Goal: Transaction & Acquisition: Purchase product/service

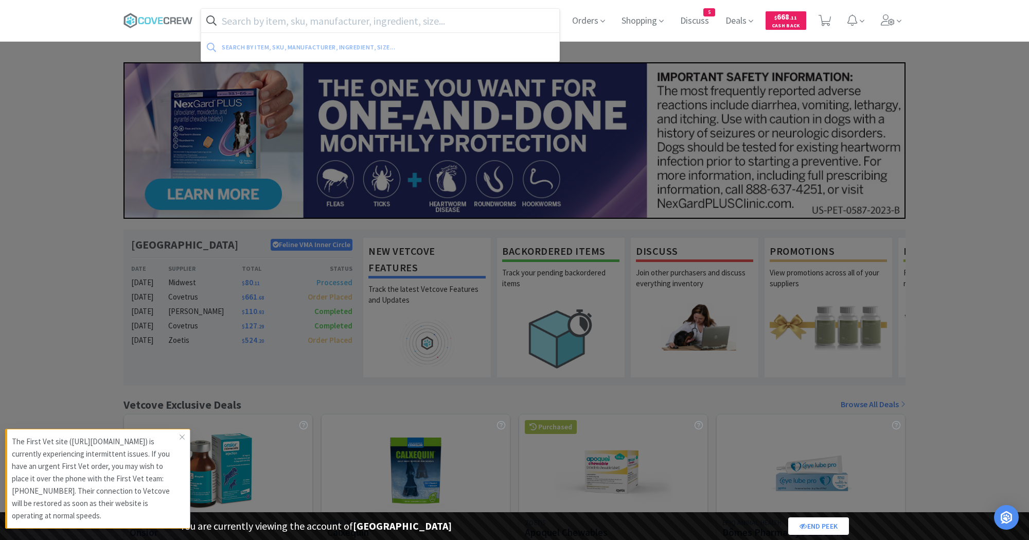
click at [328, 19] on input "text" at bounding box center [380, 21] width 358 height 24
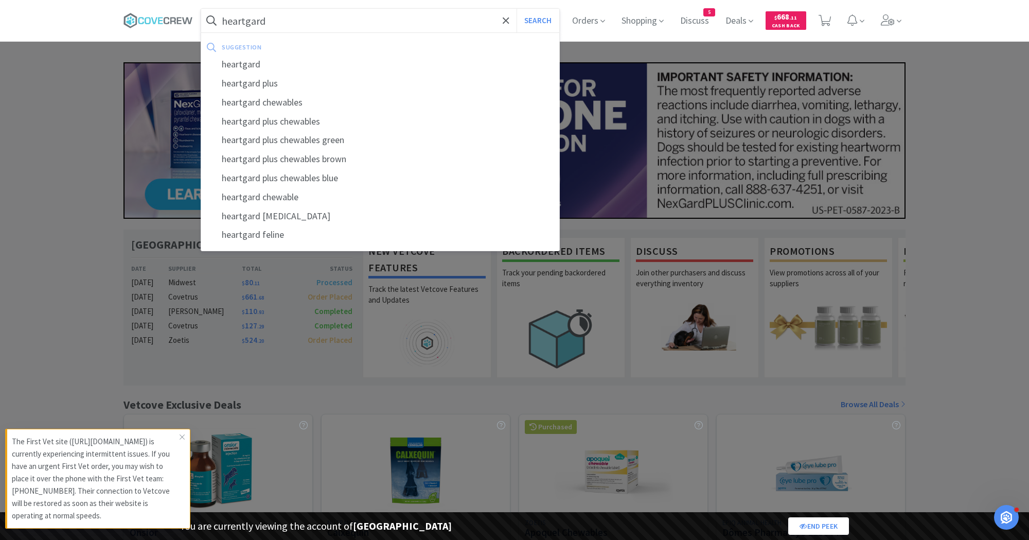
type input "heartgard"
click at [517, 9] on button "Search" at bounding box center [538, 21] width 43 height 24
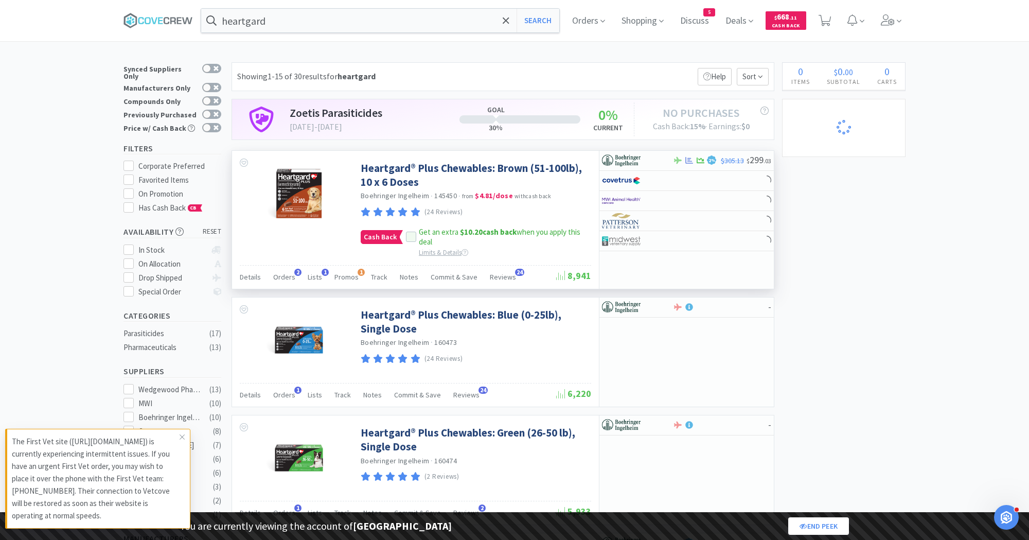
select select "5"
select select "2"
select select "99999"
select select "2"
select select "99975"
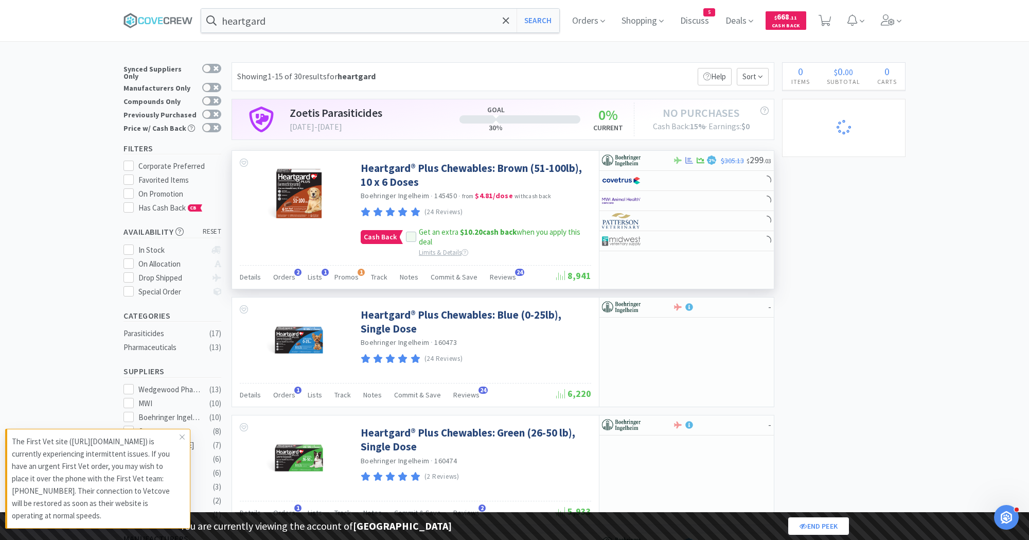
select select "99999"
select select "9"
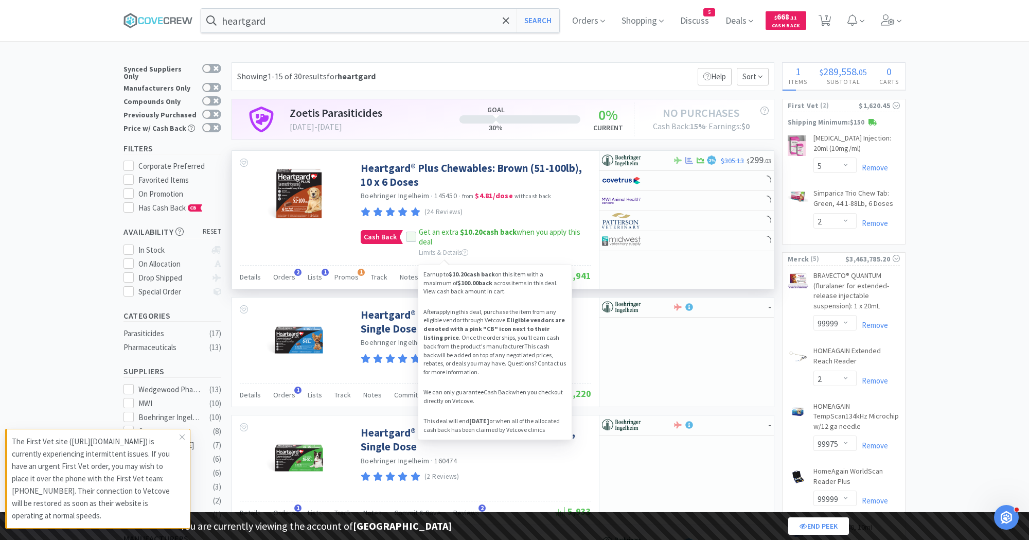
select select "1"
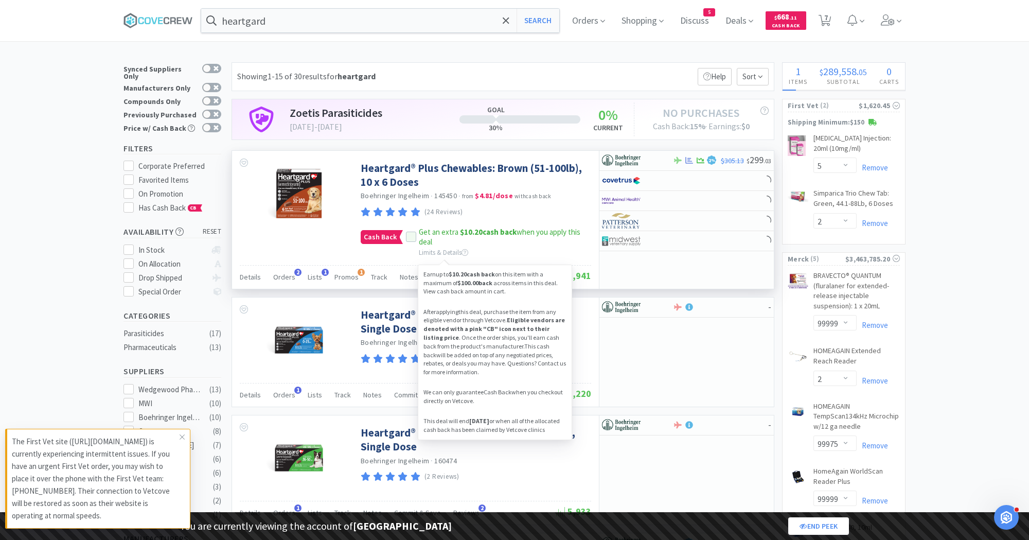
select select "1"
select select "2"
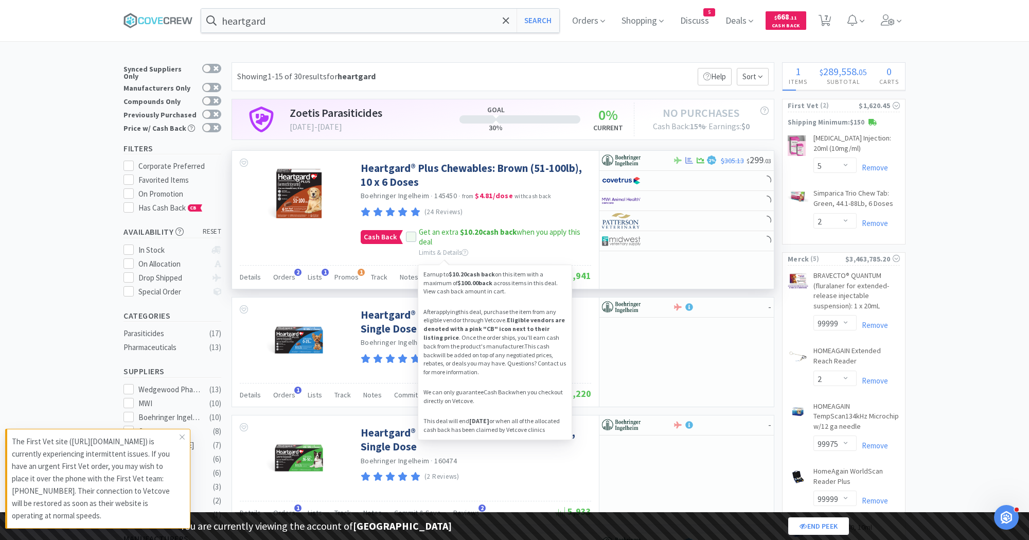
select select "5"
select select "2"
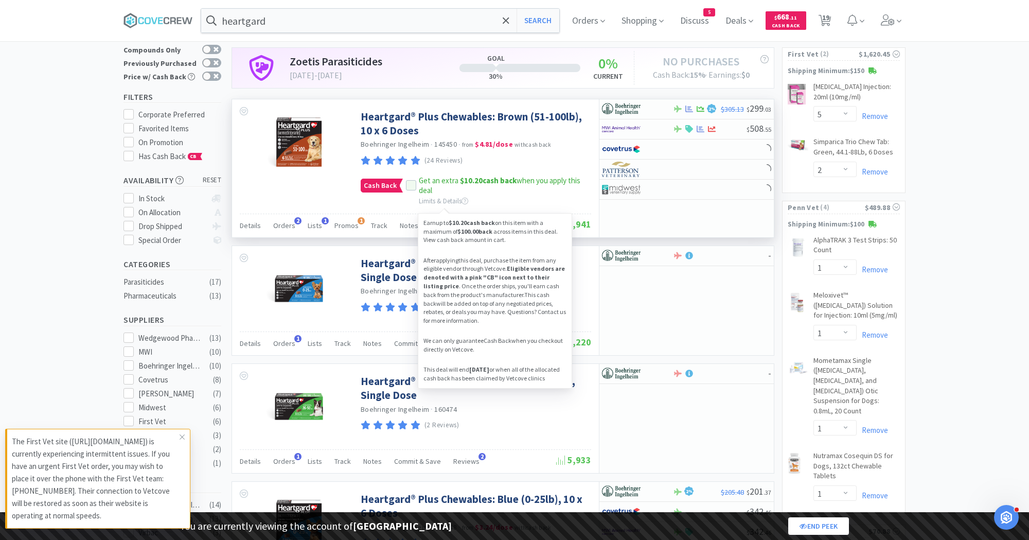
select select "1"
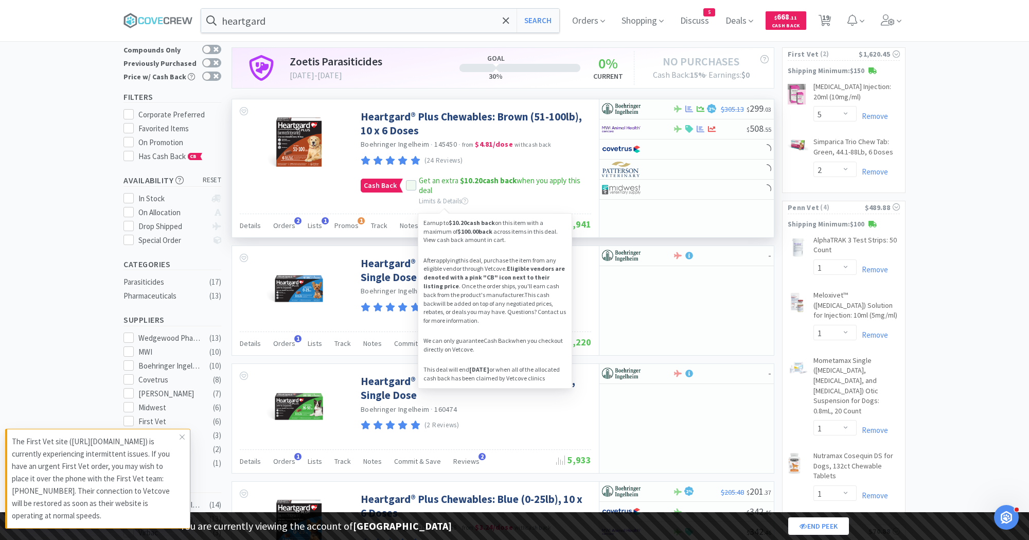
select select "1"
select select "2"
select select "1"
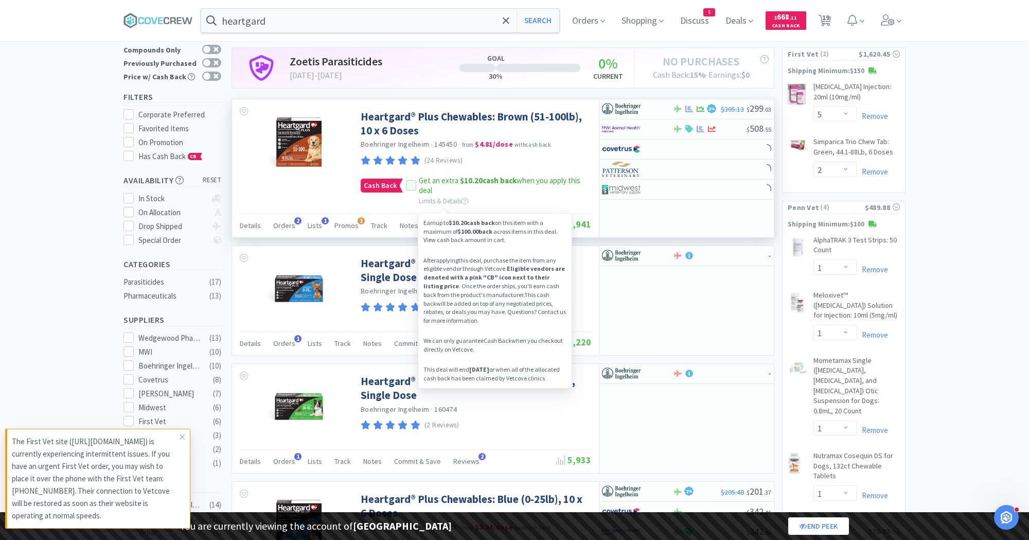
select select "1"
select select "2"
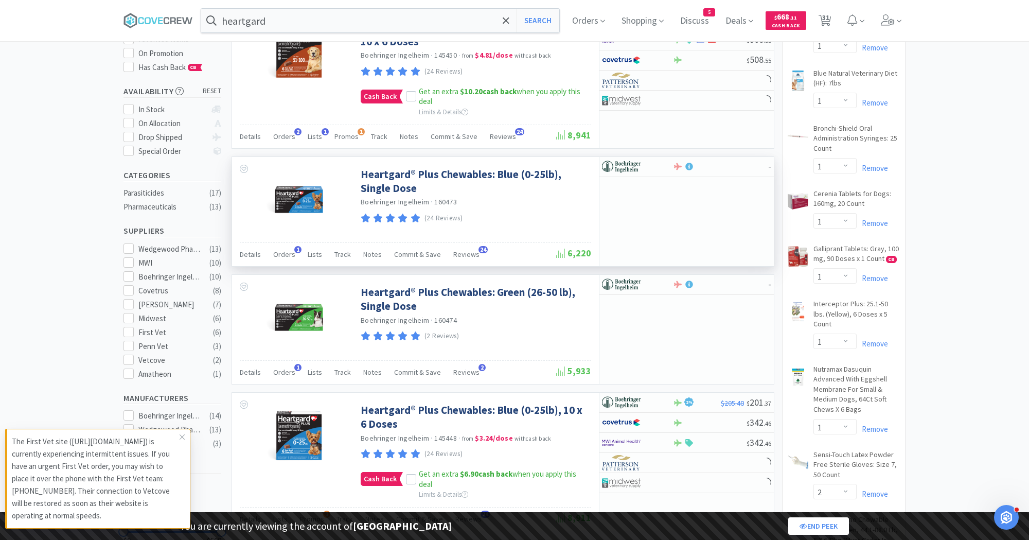
select select "3"
select select "8"
select select "1"
select select "2"
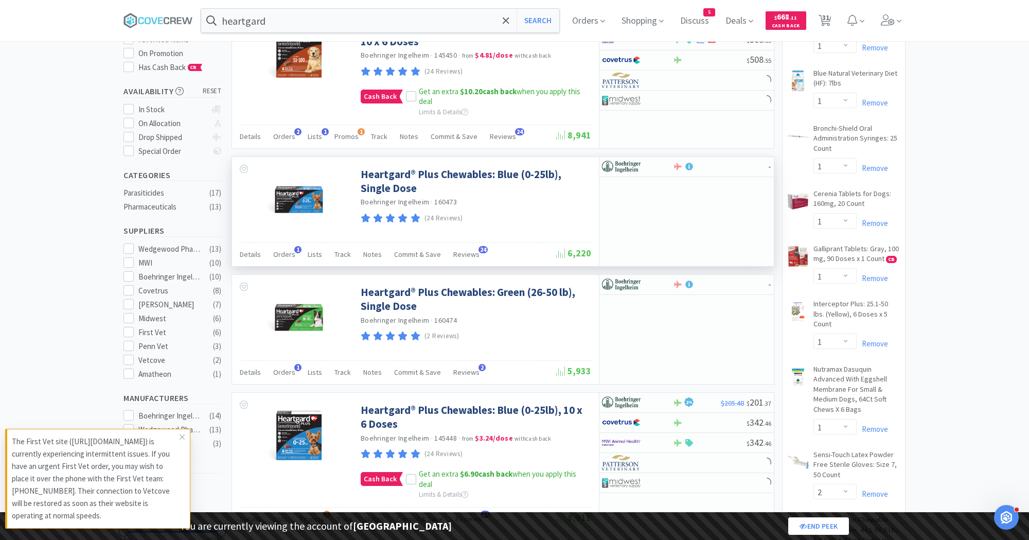
select select "1"
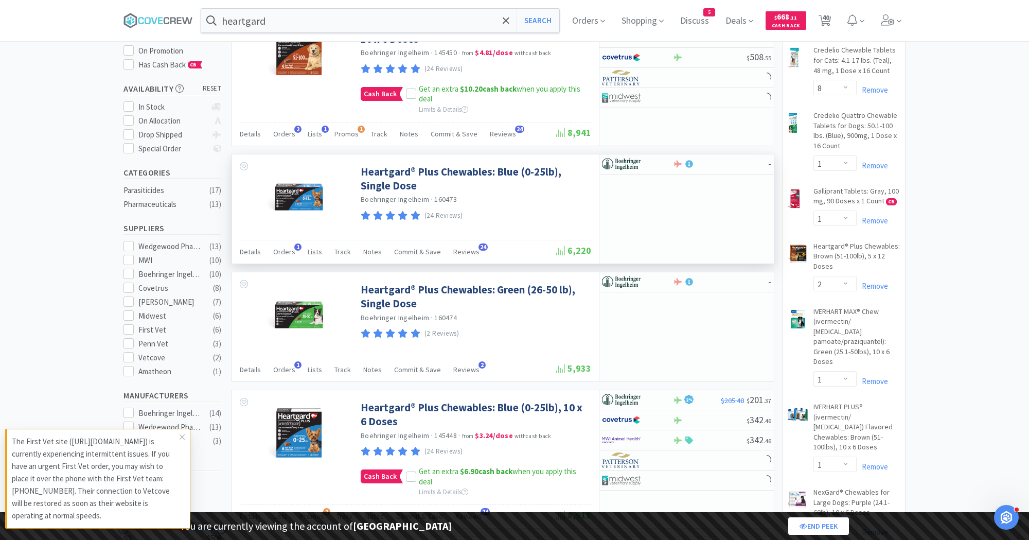
scroll to position [146, 0]
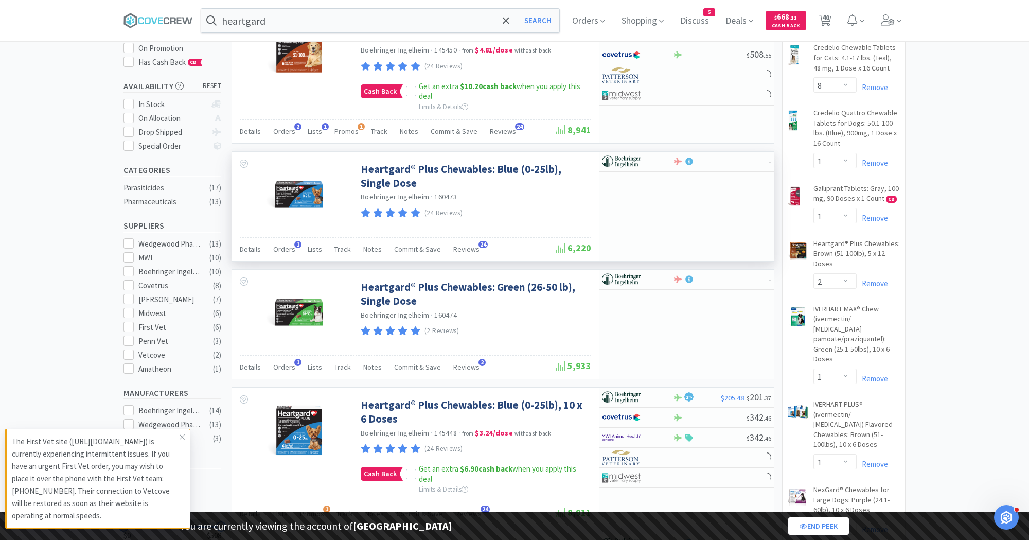
select select "1"
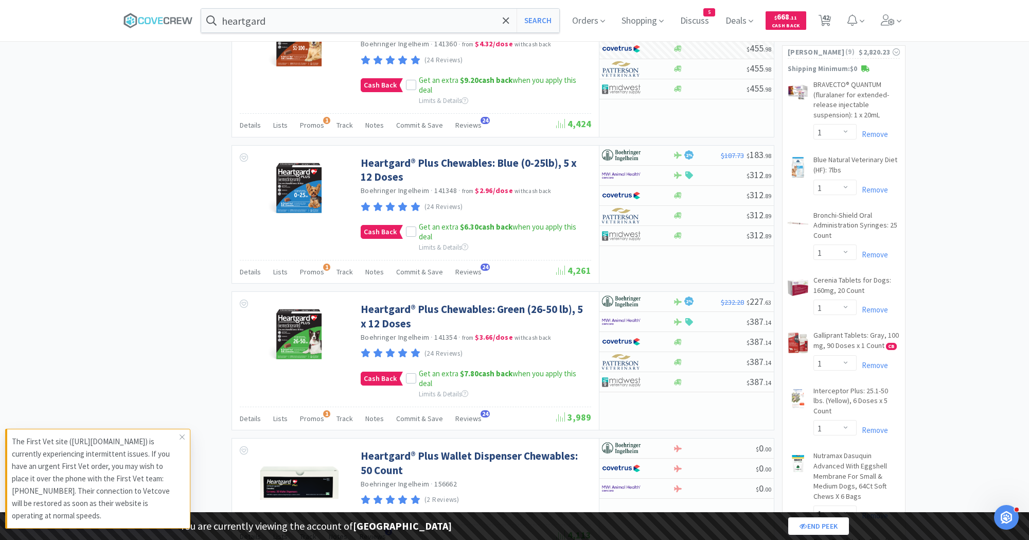
scroll to position [292, 0]
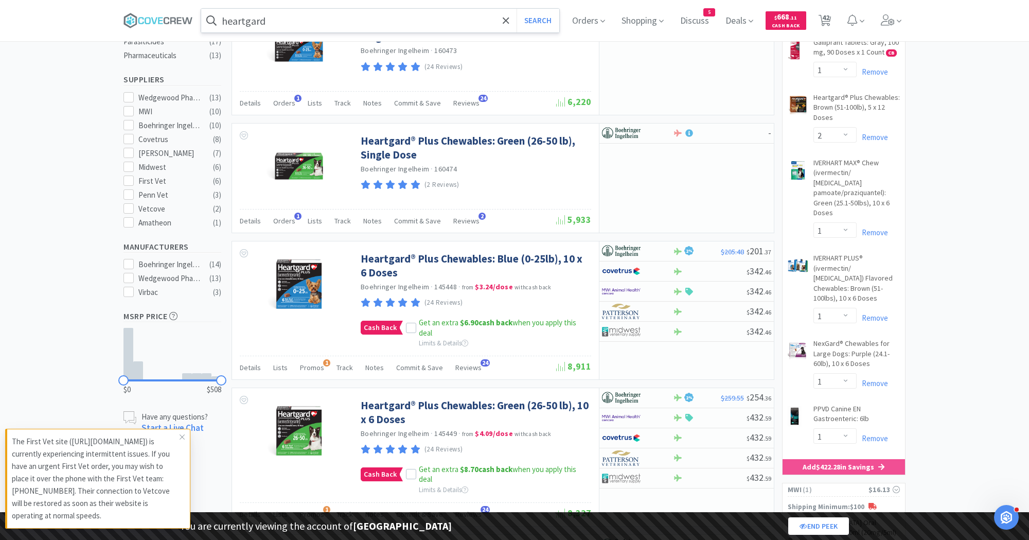
select select "1"
select select "3"
select select "2"
select select "1"
select select "2"
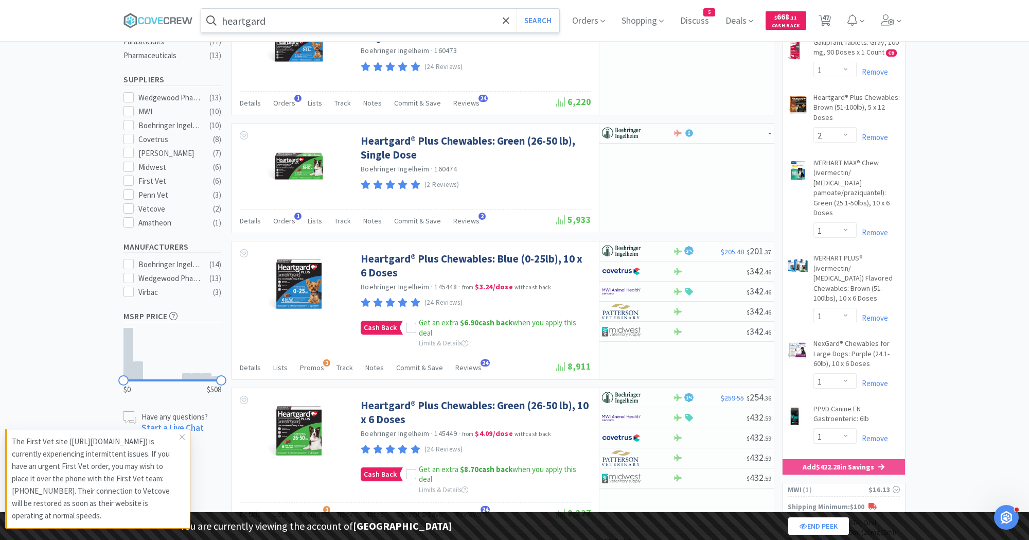
select select "2"
select select "4"
select select "3"
select select "1"
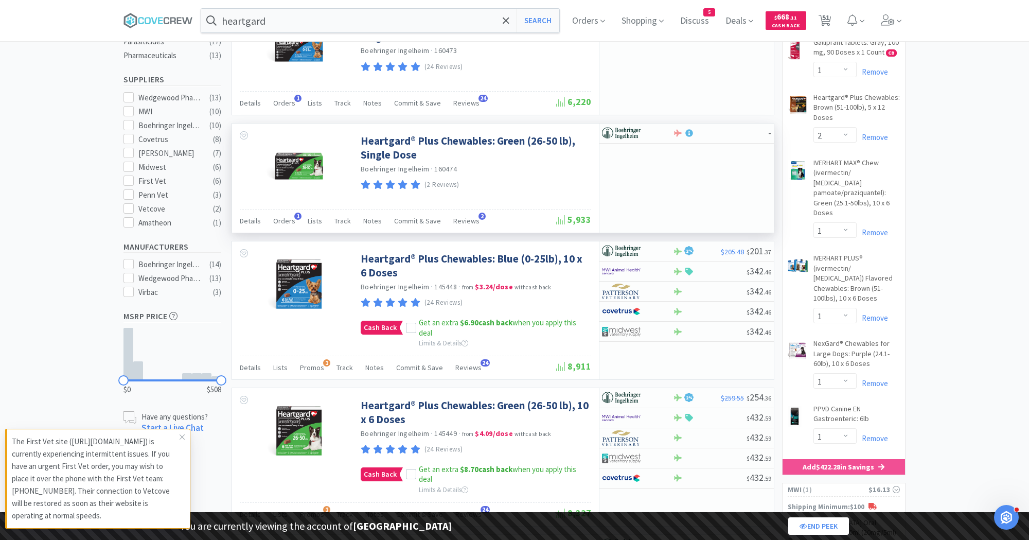
select select "1"
select select "9"
